Goal: Task Accomplishment & Management: Manage account settings

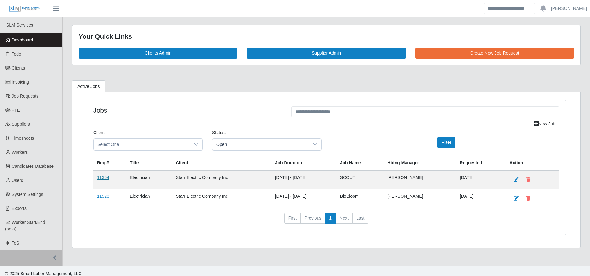
click at [102, 178] on link "11354" at bounding box center [103, 177] width 12 height 5
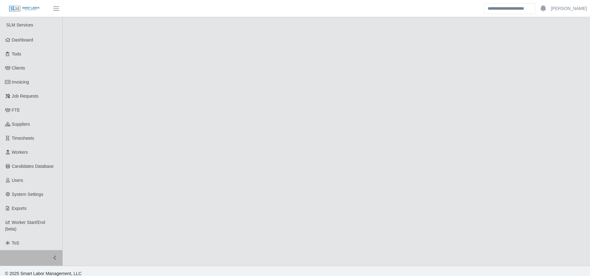
select select "****"
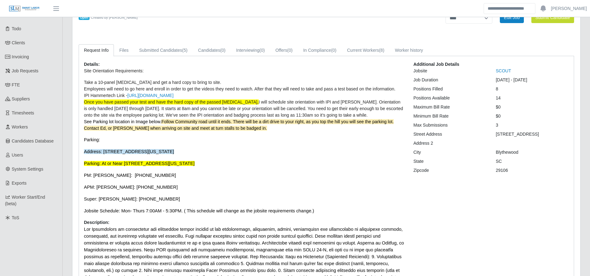
scroll to position [30, 0]
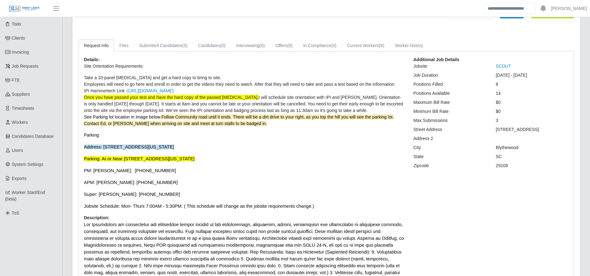
click at [120, 196] on span "Super: [PERSON_NAME]: [PHONE_NUMBER]" at bounding box center [132, 194] width 96 height 5
drag, startPoint x: 120, startPoint y: 196, endPoint x: 163, endPoint y: 197, distance: 43.7
click at [163, 197] on p "Super: Ed Fisher: 336-451-4288" at bounding box center [244, 194] width 320 height 7
click at [372, 47] on link "Current Workers (8)" at bounding box center [366, 46] width 48 height 12
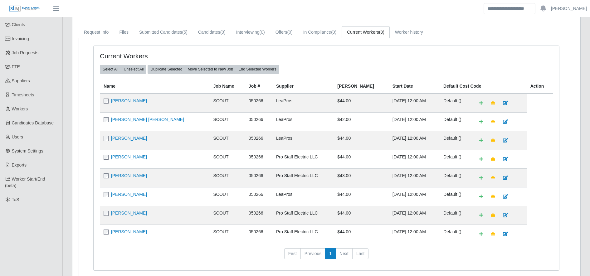
scroll to position [10, 0]
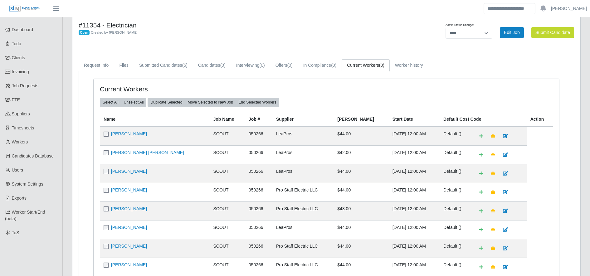
click at [272, 84] on div "Current Workers Select All Unselect All Duplicate Selected Move Selected to New…" at bounding box center [327, 191] width 466 height 225
click at [185, 61] on link "Submitted Candidates (5)" at bounding box center [163, 65] width 59 height 12
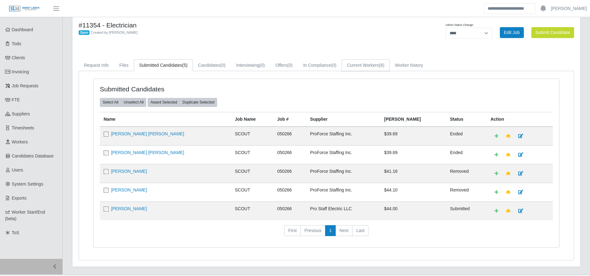
click at [375, 67] on link "Current Workers (8)" at bounding box center [366, 65] width 48 height 12
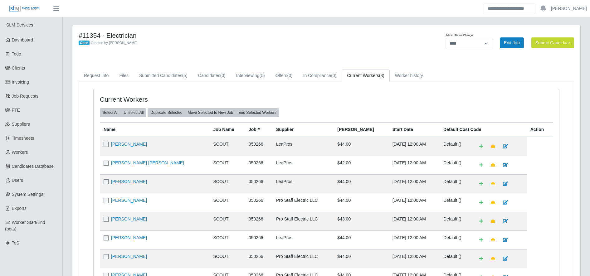
click at [183, 55] on div "#11354 - Electrician Open Created by Patrick Gray Admin Status Change: ******* …" at bounding box center [326, 179] width 508 height 308
click at [182, 74] on span "(5)" at bounding box center [184, 75] width 5 height 5
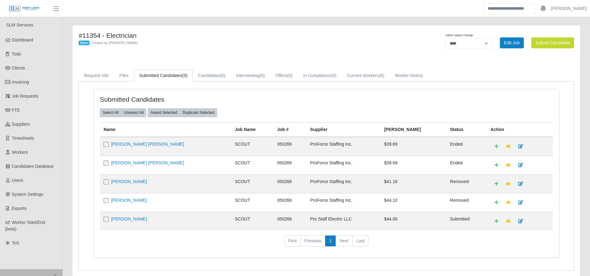
click at [196, 50] on div "#11354 - Electrician Open Created by Patrick Gray" at bounding box center [221, 43] width 295 height 22
click at [368, 79] on link "Current Workers (8)" at bounding box center [366, 76] width 48 height 12
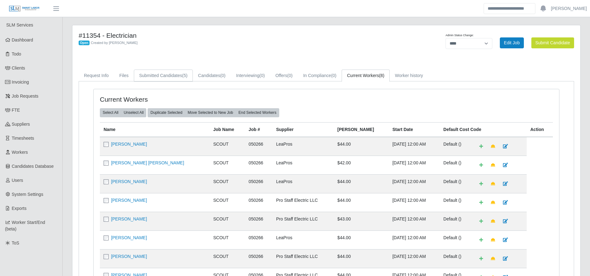
click at [157, 80] on link "Submitted Candidates (5)" at bounding box center [163, 76] width 59 height 12
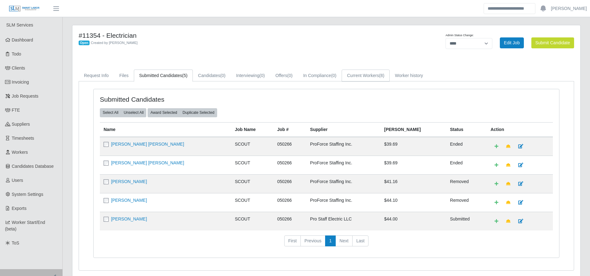
click at [367, 80] on link "Current Workers (8)" at bounding box center [366, 76] width 48 height 12
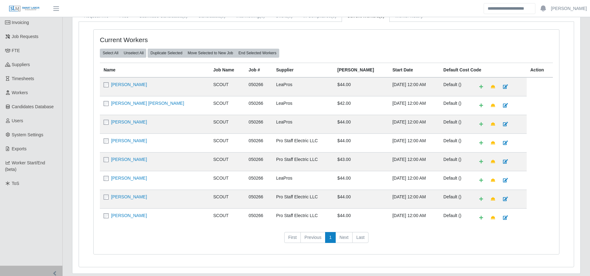
scroll to position [60, 0]
click at [272, 120] on td "LeaPros" at bounding box center [302, 123] width 61 height 19
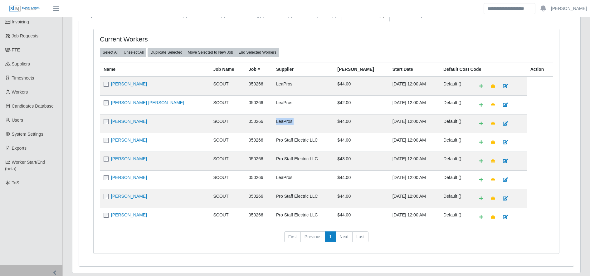
drag, startPoint x: 256, startPoint y: 120, endPoint x: 258, endPoint y: 129, distance: 9.2
click at [272, 129] on td "LeaPros" at bounding box center [302, 123] width 61 height 19
click at [272, 131] on td "LeaPros" at bounding box center [302, 123] width 61 height 19
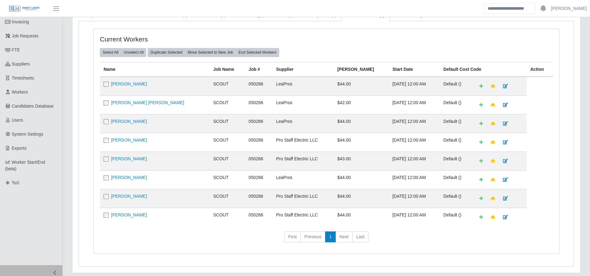
click at [272, 122] on td "LeaPros" at bounding box center [302, 123] width 61 height 19
click at [300, 130] on td "LeaPros" at bounding box center [302, 123] width 61 height 19
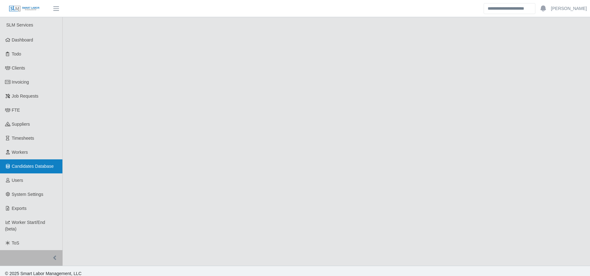
select select "****"
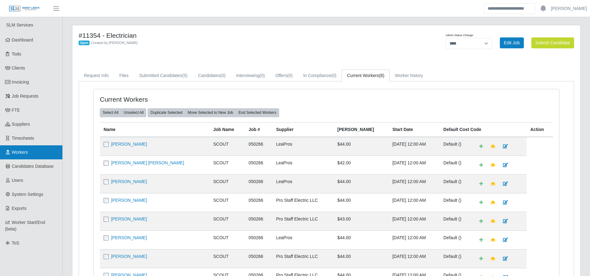
click at [46, 154] on link "Workers" at bounding box center [31, 152] width 62 height 14
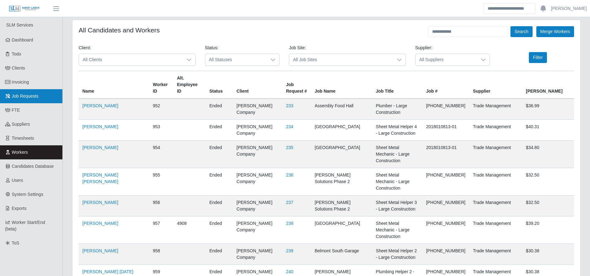
click at [23, 94] on span "Job Requests" at bounding box center [25, 96] width 27 height 5
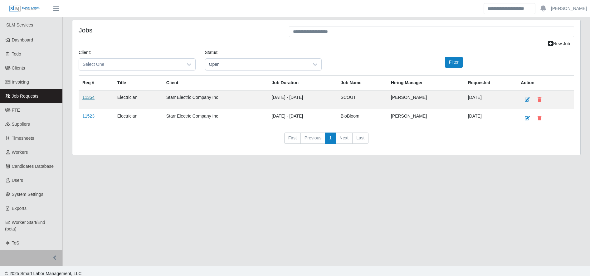
click at [92, 98] on link "11354" at bounding box center [88, 97] width 12 height 5
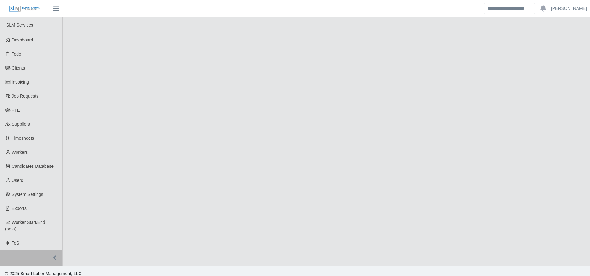
select select "****"
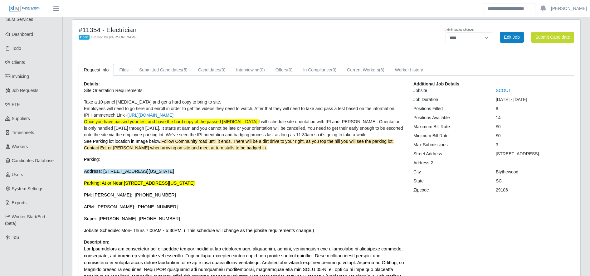
scroll to position [5, 0]
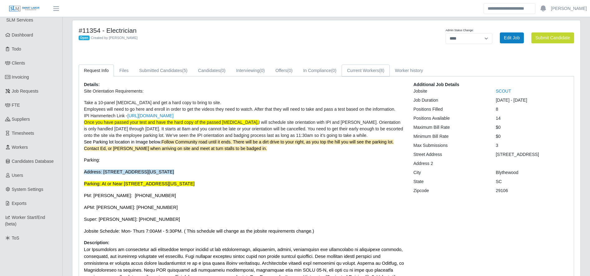
click at [366, 68] on link "Current Workers (8)" at bounding box center [366, 71] width 48 height 12
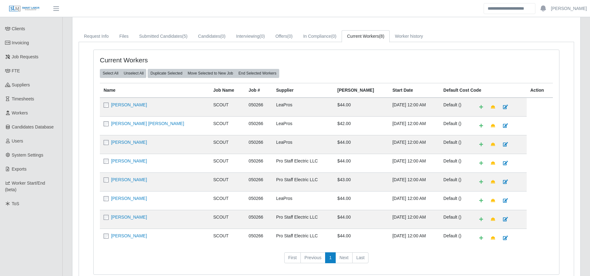
scroll to position [39, 0]
click at [210, 145] on td "SCOUT" at bounding box center [227, 145] width 35 height 19
click at [273, 144] on td "LeaPros" at bounding box center [302, 145] width 61 height 19
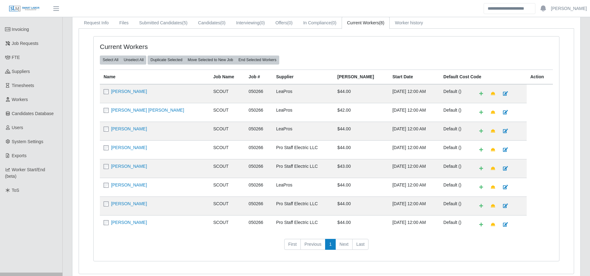
scroll to position [49, 0]
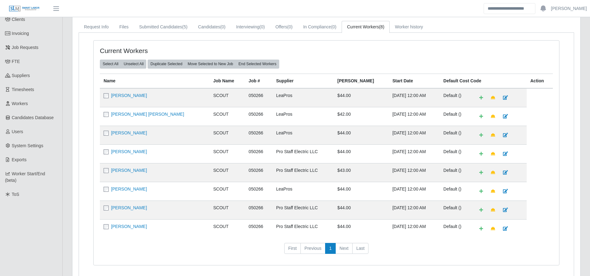
click at [291, 68] on div "Select All Unselect All Duplicate Selected Move Selected to New Job End Selecte…" at bounding box center [326, 64] width 462 height 9
drag, startPoint x: 291, startPoint y: 68, endPoint x: 288, endPoint y: 67, distance: 3.3
click at [288, 67] on div "Select All Unselect All Duplicate Selected Move Selected to New Job End Selecte…" at bounding box center [326, 64] width 462 height 9
click at [140, 131] on link "Bryan Soto Mckoy" at bounding box center [129, 132] width 36 height 5
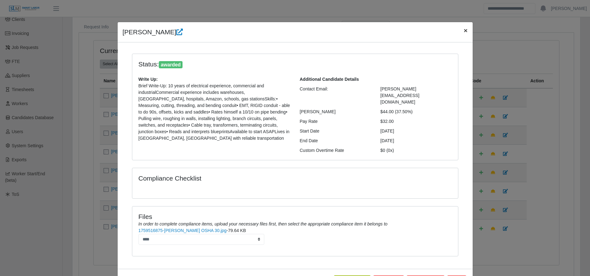
click at [464, 30] on span "×" at bounding box center [466, 30] width 4 height 7
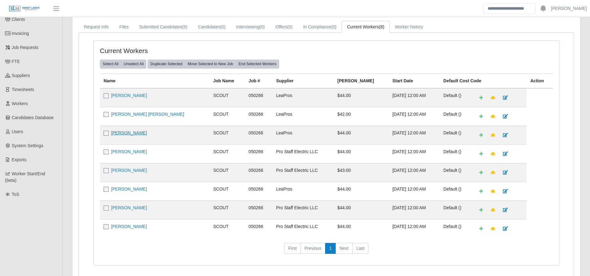
click at [132, 132] on link "Bryan Soto Mckoy" at bounding box center [129, 132] width 36 height 5
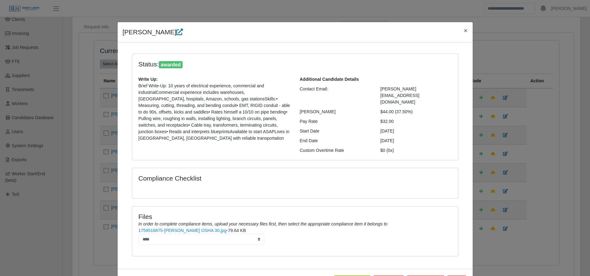
click at [176, 33] on icon at bounding box center [179, 32] width 7 height 7
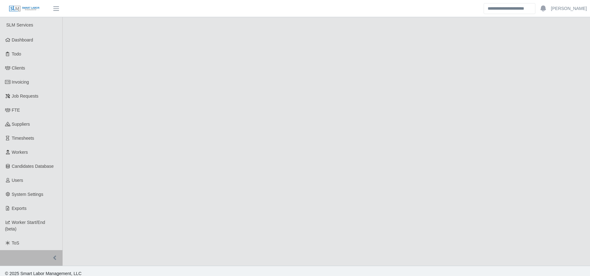
select select "****"
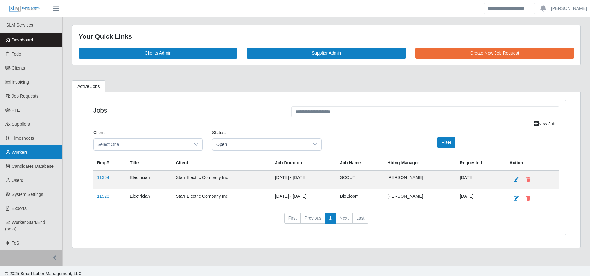
click at [37, 154] on link "Workers" at bounding box center [31, 152] width 62 height 14
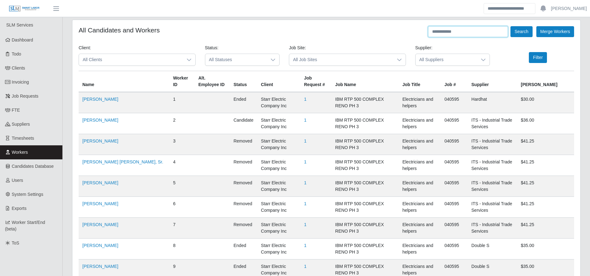
click at [461, 30] on input "text" at bounding box center [468, 31] width 80 height 11
click at [461, 30] on input "*" at bounding box center [468, 31] width 80 height 11
type input "*******"
click at [527, 27] on button "Search" at bounding box center [521, 31] width 22 height 11
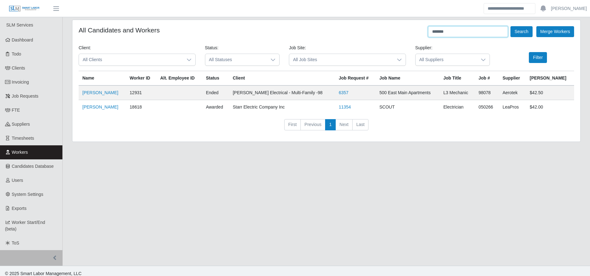
click at [440, 32] on input "*******" at bounding box center [468, 31] width 80 height 11
type input "*****"
click at [522, 30] on button "Search" at bounding box center [521, 31] width 22 height 11
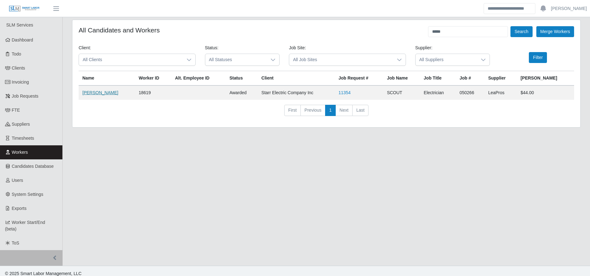
click at [95, 92] on link "Bryan Mckoy" at bounding box center [100, 92] width 36 height 5
click at [101, 91] on link "Bryan Mckoy" at bounding box center [100, 92] width 36 height 5
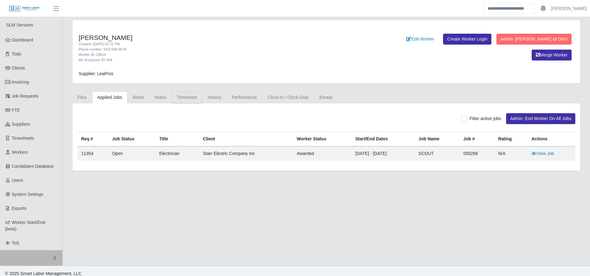
click at [189, 99] on link "Timesheet" at bounding box center [187, 97] width 31 height 12
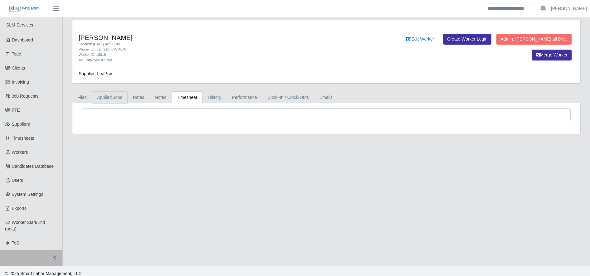
click at [112, 97] on link "Applied Jobs" at bounding box center [110, 97] width 36 height 12
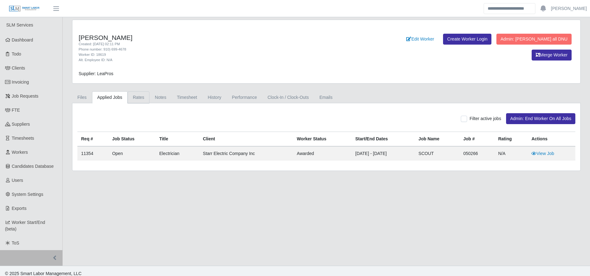
click at [129, 98] on link "Rates" at bounding box center [139, 97] width 22 height 12
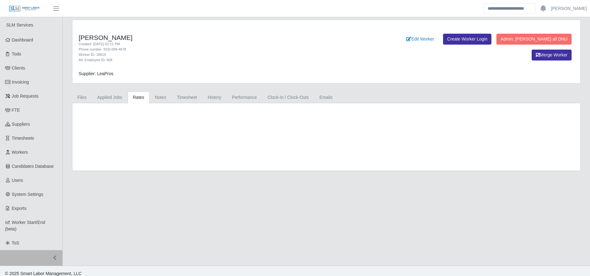
click at [129, 98] on link "Rates" at bounding box center [139, 97] width 22 height 12
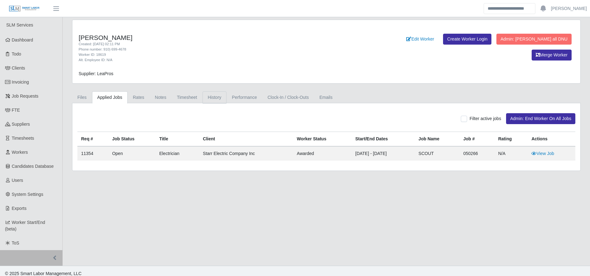
click at [217, 98] on link "History" at bounding box center [214, 97] width 24 height 12
click at [212, 99] on link "History" at bounding box center [214, 97] width 24 height 12
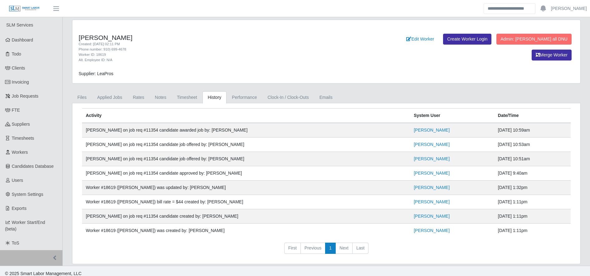
click at [220, 64] on div "[PERSON_NAME] Created: [DATE] 02:11 PM Phone number: 910) 699-4678 Worker ID: 1…" at bounding box center [326, 51] width 508 height 63
